Goal: Task Accomplishment & Management: Complete application form

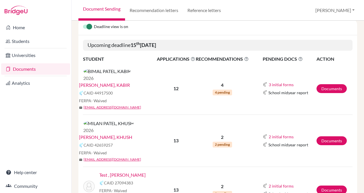
scroll to position [126, 0]
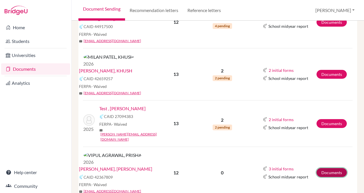
click at [329, 168] on link "Documents" at bounding box center [331, 172] width 30 height 9
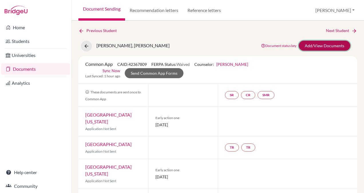
click at [327, 45] on link "Add/View Documents" at bounding box center [324, 46] width 51 height 10
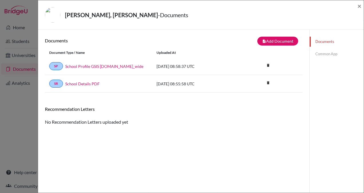
click at [321, 54] on link "Common App" at bounding box center [336, 54] width 54 height 10
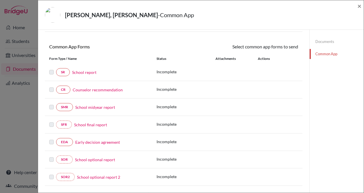
scroll to position [42, 0]
click at [93, 88] on link "Counselor recommendation" at bounding box center [98, 89] width 50 height 6
